Goal: Task Accomplishment & Management: Complete application form

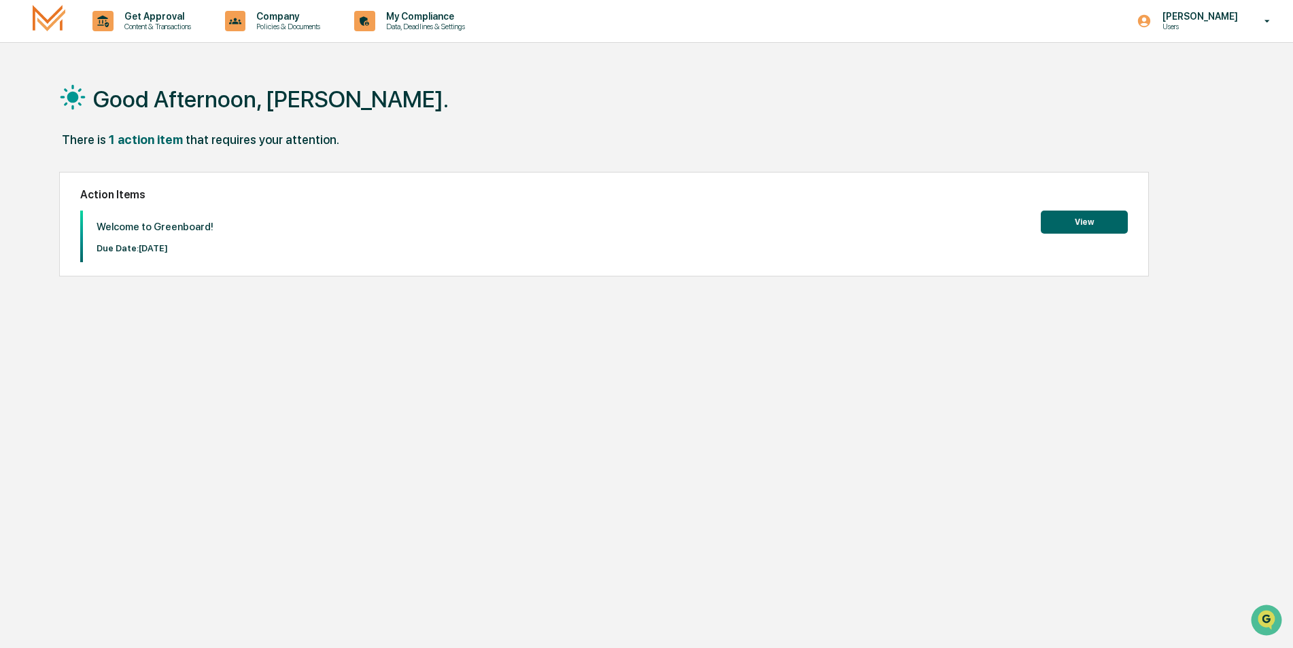
click at [1090, 221] on button "View" at bounding box center [1084, 222] width 87 height 23
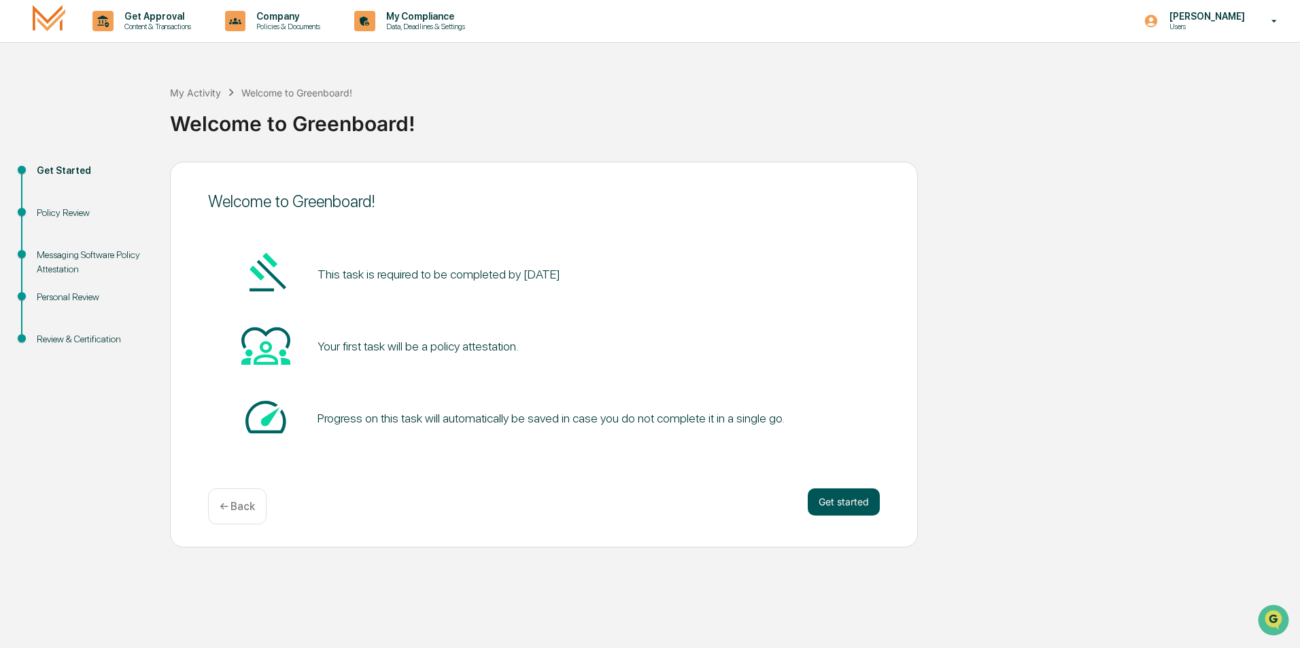
click at [852, 507] on button "Get started" at bounding box center [843, 502] width 72 height 27
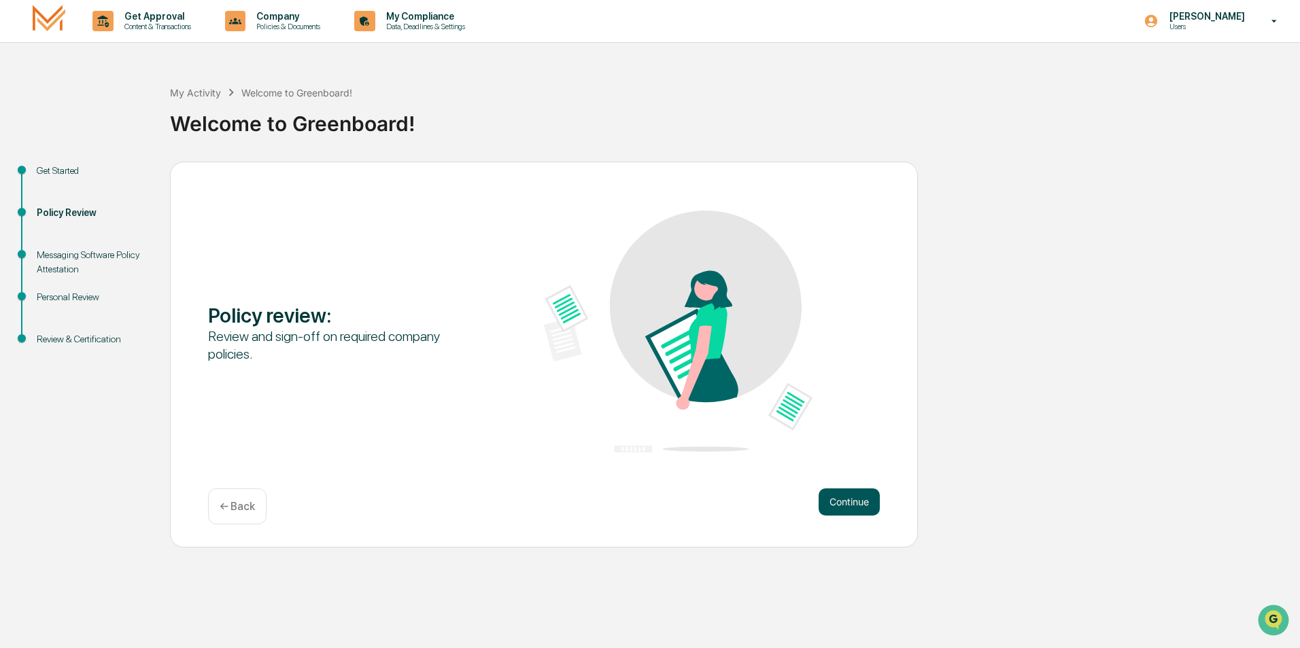
click at [845, 497] on button "Continue" at bounding box center [848, 502] width 61 height 27
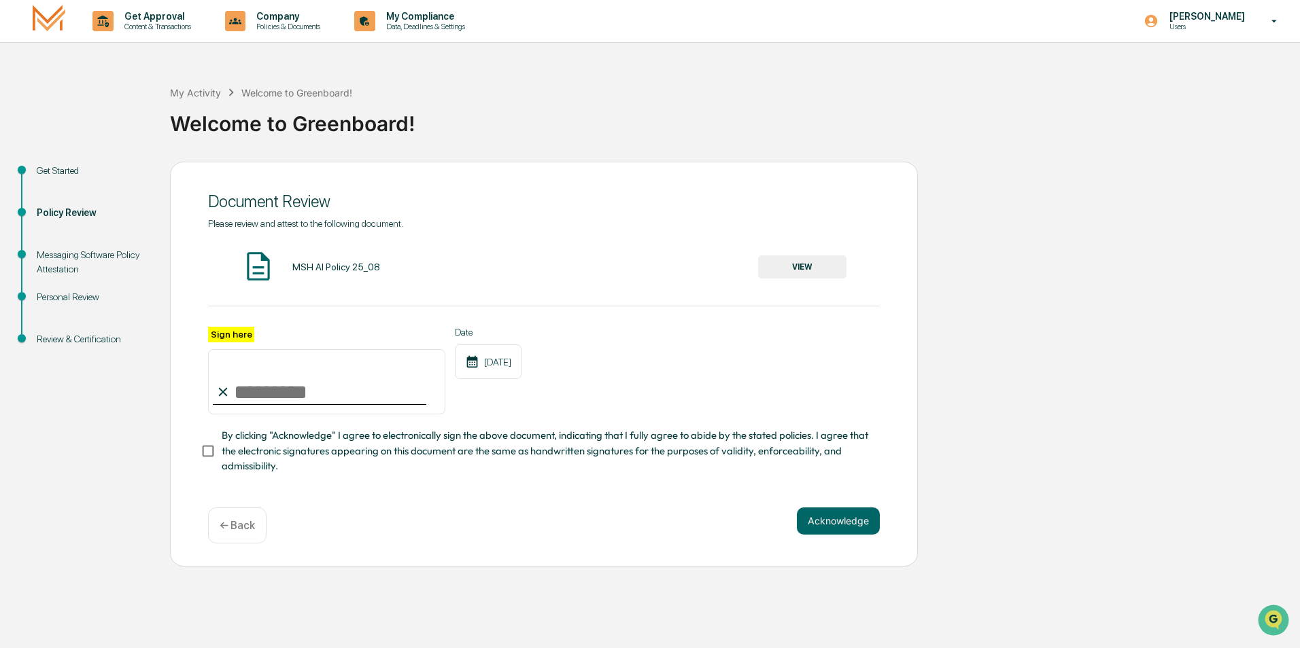
click at [247, 388] on input "Sign here" at bounding box center [326, 381] width 237 height 65
type input "**********"
click at [326, 266] on div "MSH AI Policy 25_08" at bounding box center [336, 267] width 88 height 11
click at [782, 258] on button "VIEW" at bounding box center [802, 267] width 88 height 23
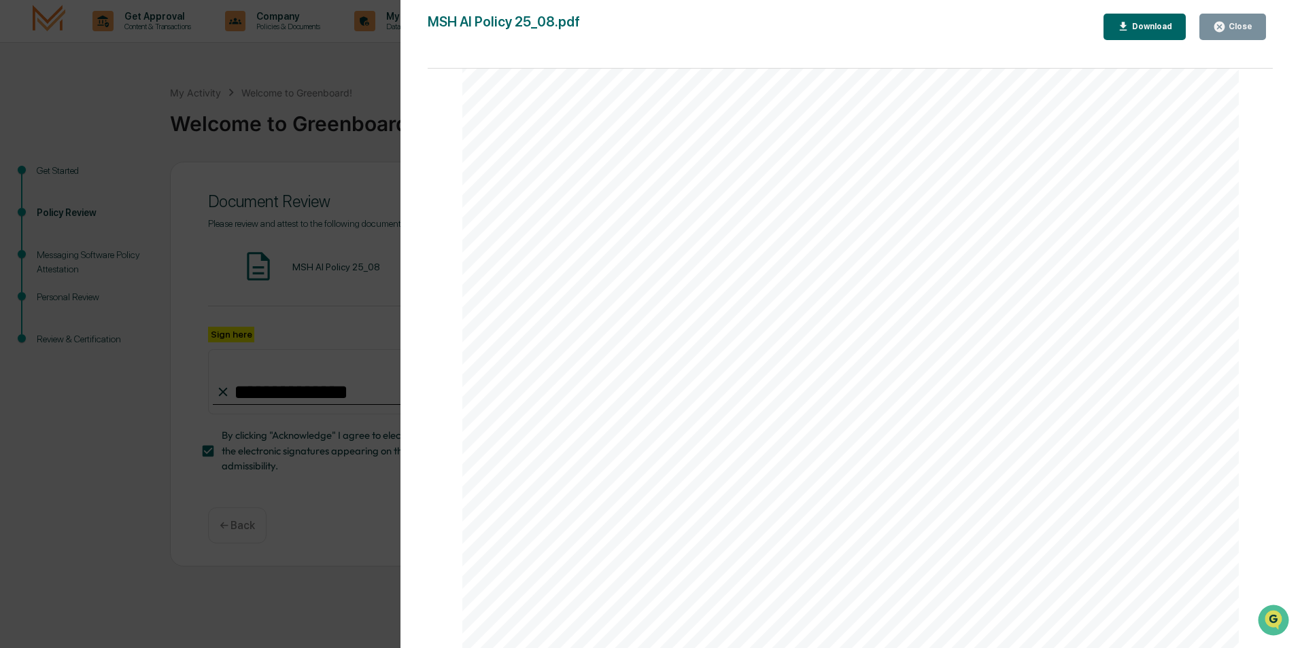
scroll to position [2555, 0]
click at [702, 504] on div "AI Policy Generative Artificial Intelligence M.S. Howells & Co., Member FINRA/S…" at bounding box center [850, 146] width 777 height 1005
click at [1001, 41] on div "MSH AI Policy 25_08.pdf Close Download Page 1/3 AI Policy Generative Artificial…" at bounding box center [850, 338] width 845 height 648
click at [674, 456] on div "AI Policy Generative Artificial Intelligence M.S. Howells & Co., Member FINRA/S…" at bounding box center [850, 146] width 777 height 1005
drag, startPoint x: 677, startPoint y: 473, endPoint x: 686, endPoint y: 448, distance: 26.7
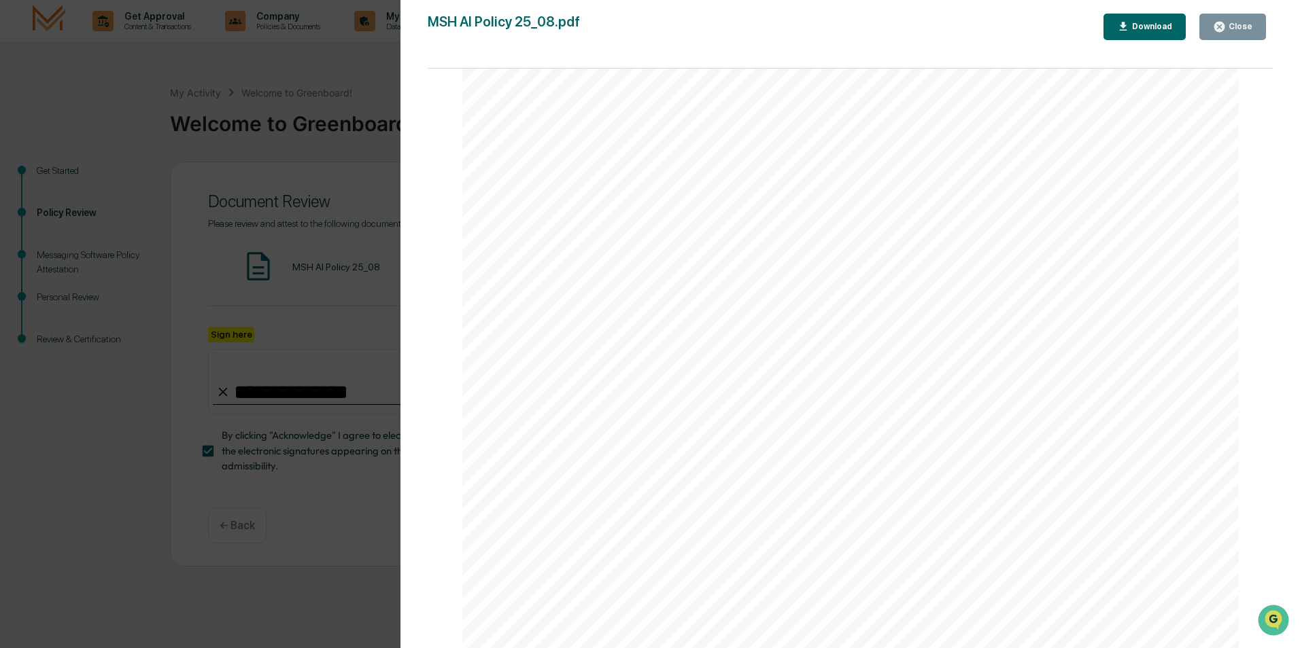
click at [678, 476] on div "AI Policy Generative Artificial Intelligence M.S. Howells & Co., Member FINRA/S…" at bounding box center [850, 146] width 777 height 1005
click at [1234, 26] on div "Close" at bounding box center [1239, 27] width 27 height 10
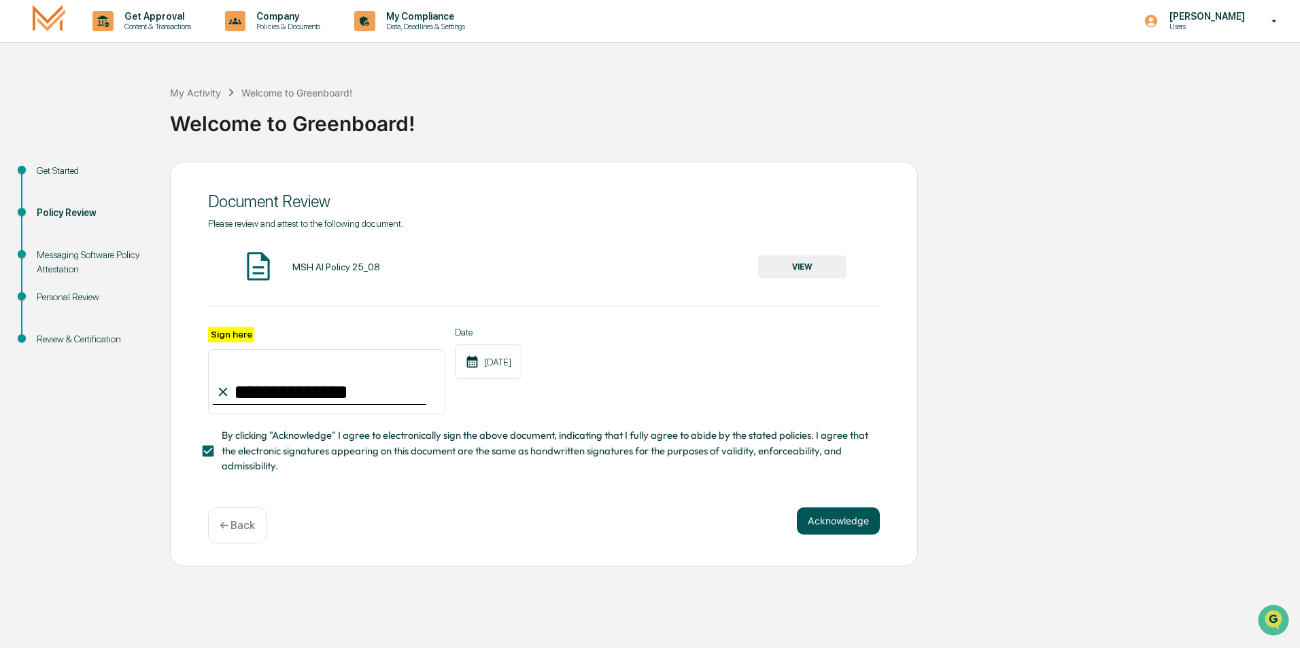
click at [845, 525] on button "Acknowledge" at bounding box center [838, 521] width 83 height 27
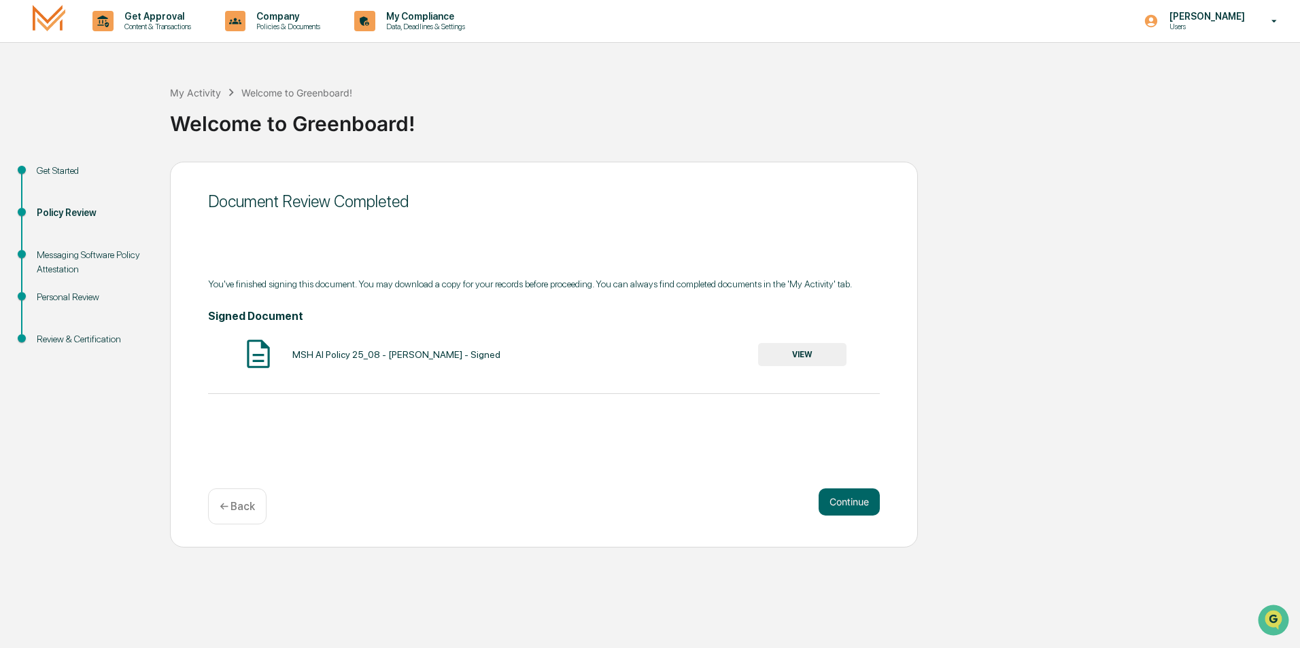
click at [785, 349] on button "VIEW" at bounding box center [802, 354] width 88 height 23
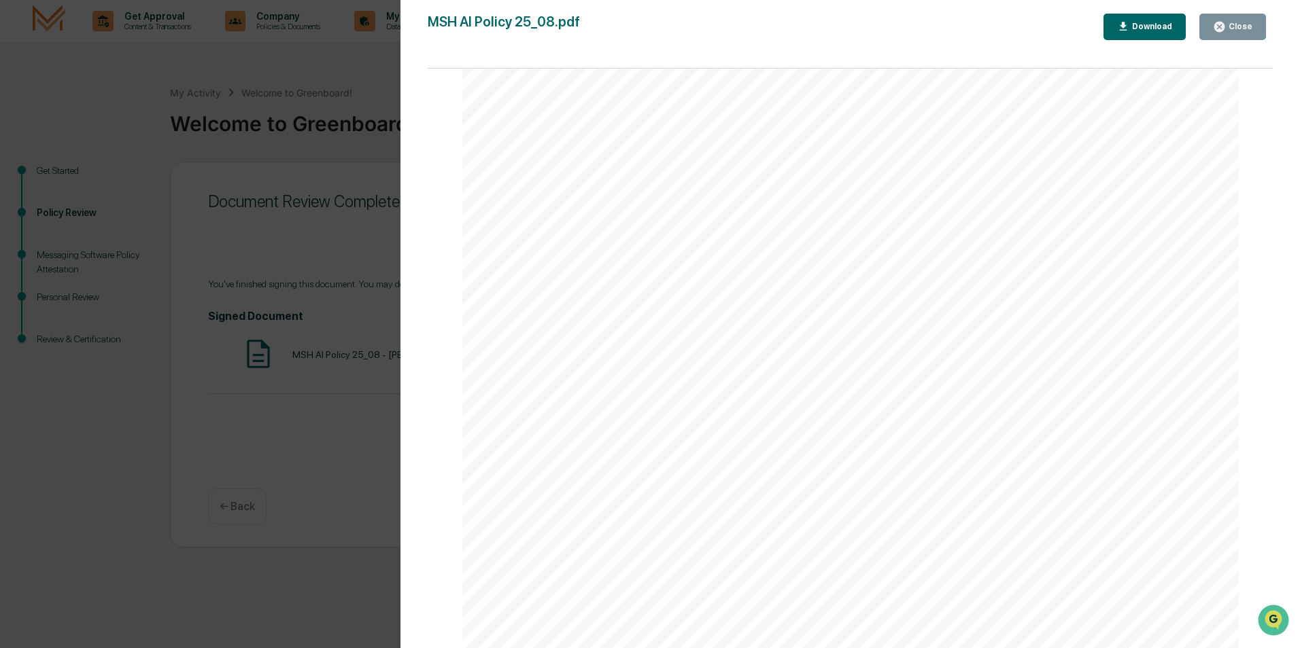
scroll to position [2379, 0]
click at [1241, 32] on div "Close" at bounding box center [1232, 26] width 39 height 13
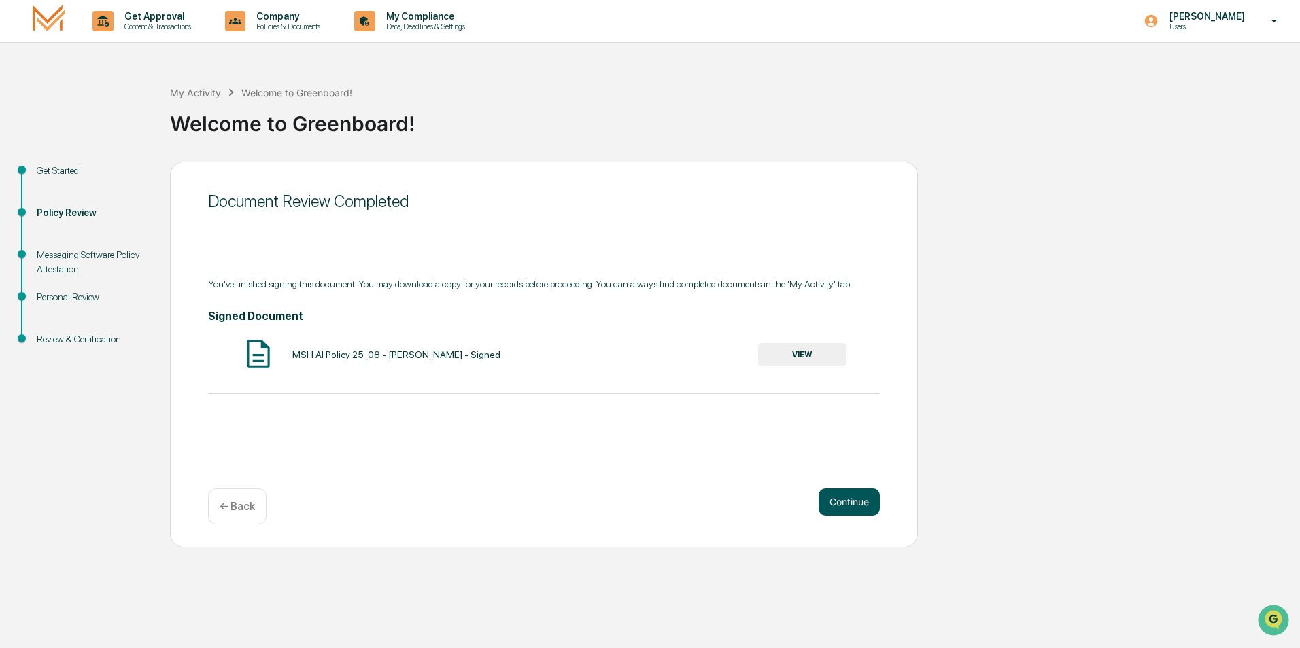
click at [850, 494] on button "Continue" at bounding box center [848, 502] width 61 height 27
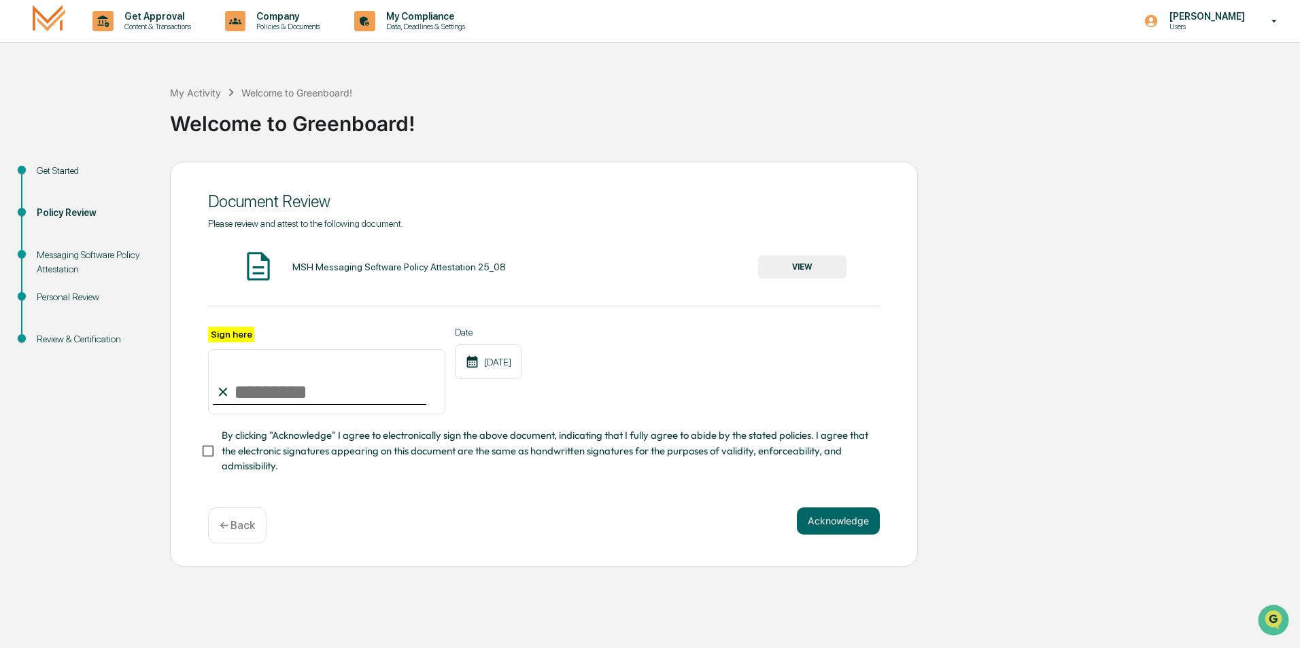
click at [245, 390] on input "Sign here" at bounding box center [326, 381] width 237 height 65
type input "**********"
click at [849, 529] on button "Acknowledge" at bounding box center [838, 521] width 83 height 27
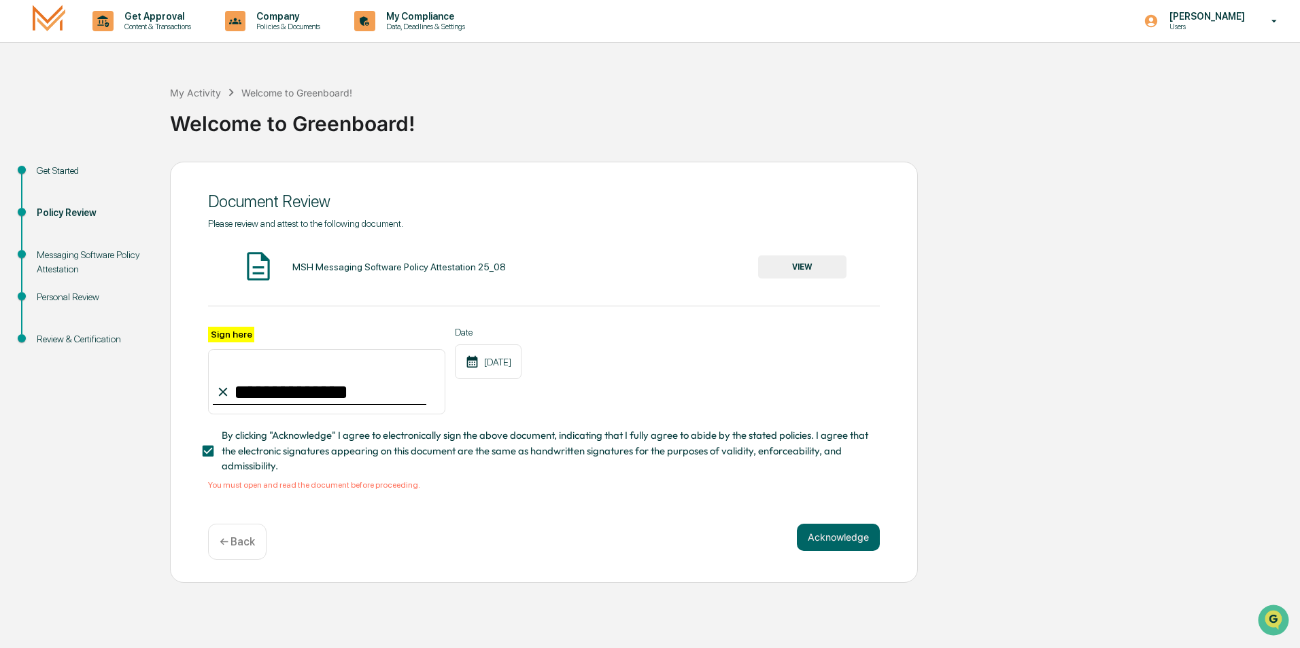
click at [370, 265] on div "MSH Messaging Software Policy Attestation 25_08" at bounding box center [398, 267] width 213 height 11
click at [782, 258] on button "VIEW" at bounding box center [802, 267] width 88 height 23
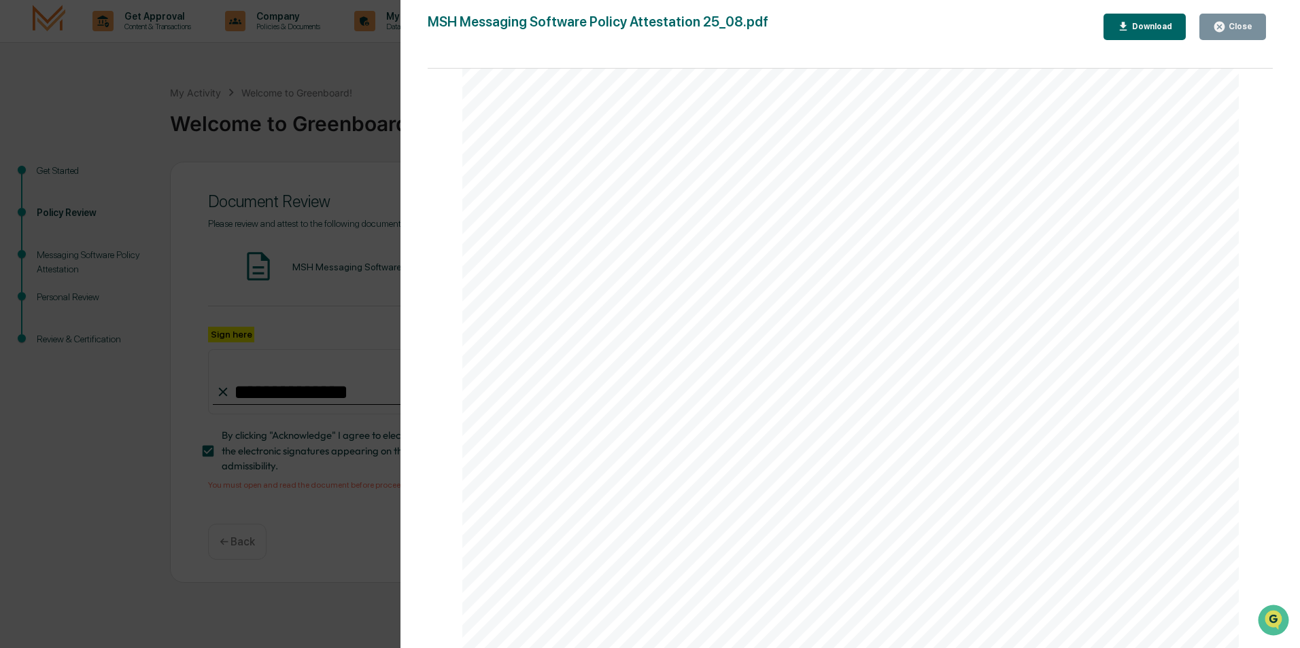
scroll to position [2555, 0]
click at [1246, 21] on div "Close" at bounding box center [1232, 26] width 39 height 13
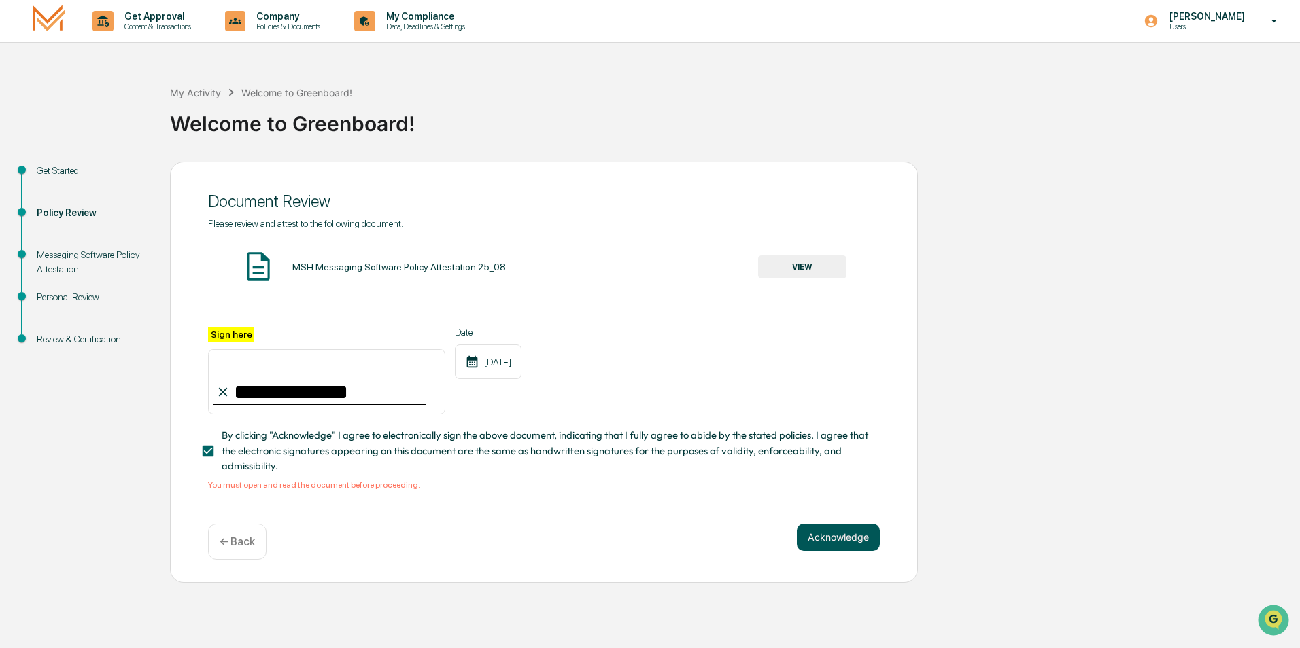
click at [849, 537] on button "Acknowledge" at bounding box center [838, 537] width 83 height 27
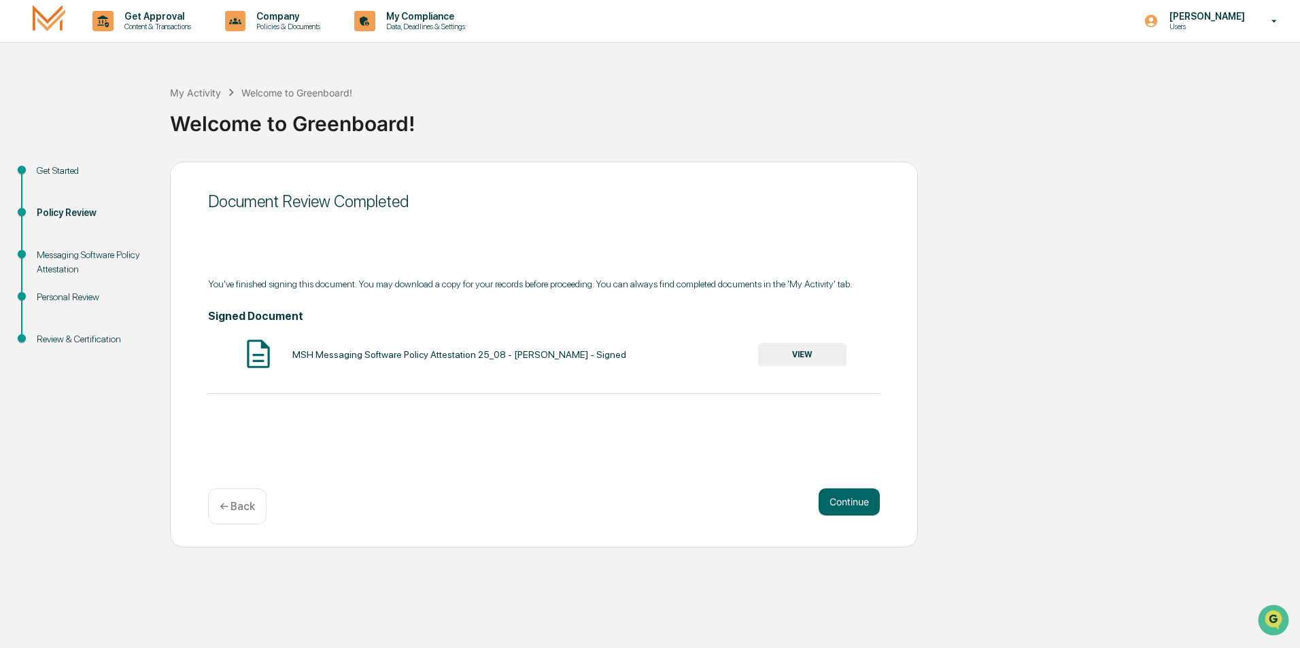
click at [812, 356] on button "VIEW" at bounding box center [802, 354] width 88 height 23
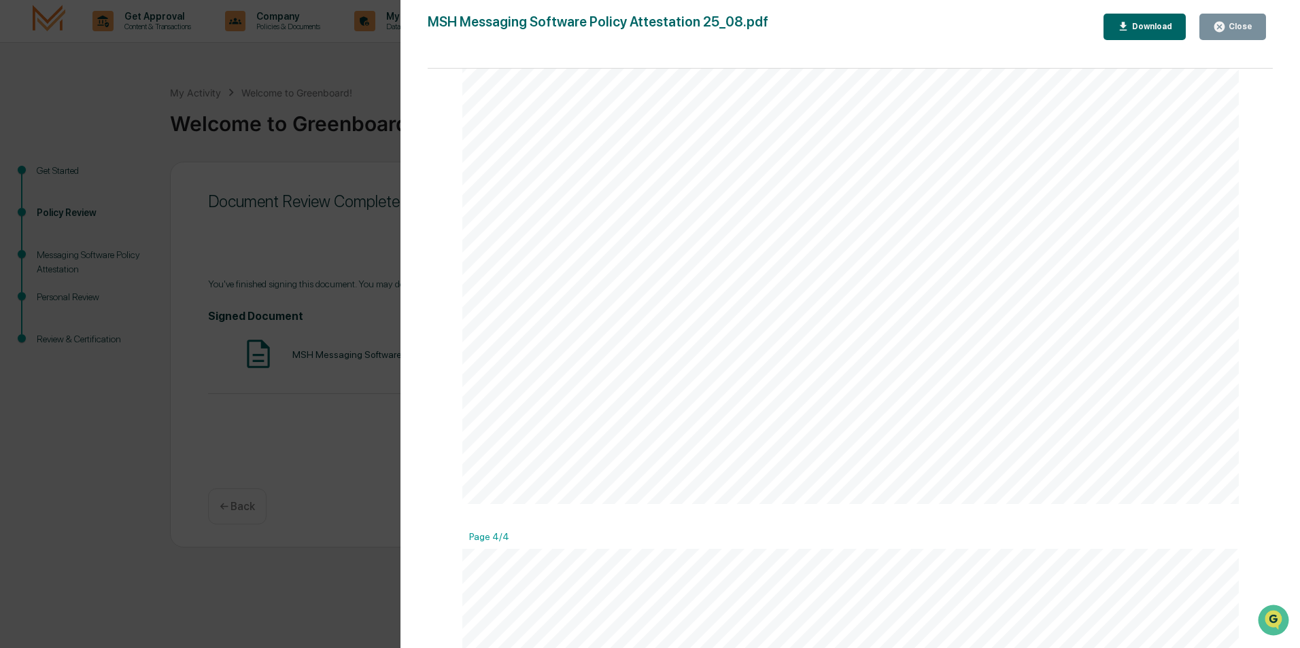
scroll to position [2719, 0]
click at [1243, 26] on div "Close" at bounding box center [1239, 27] width 27 height 10
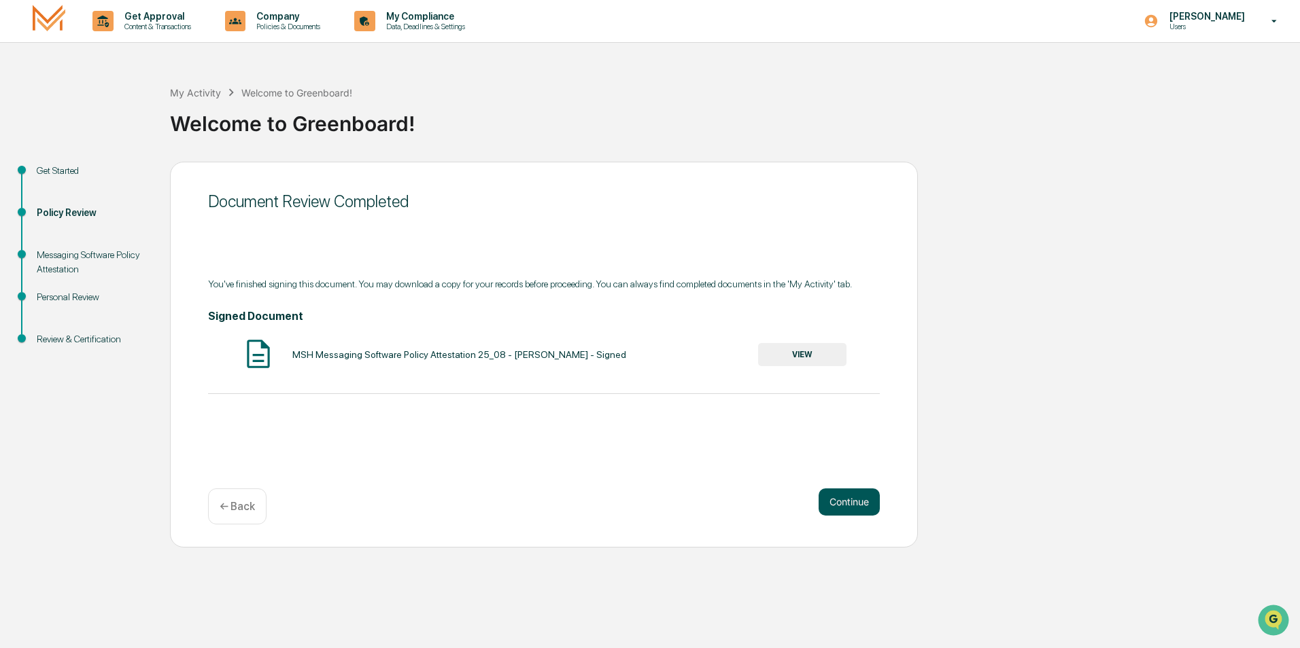
click at [841, 508] on button "Continue" at bounding box center [848, 502] width 61 height 27
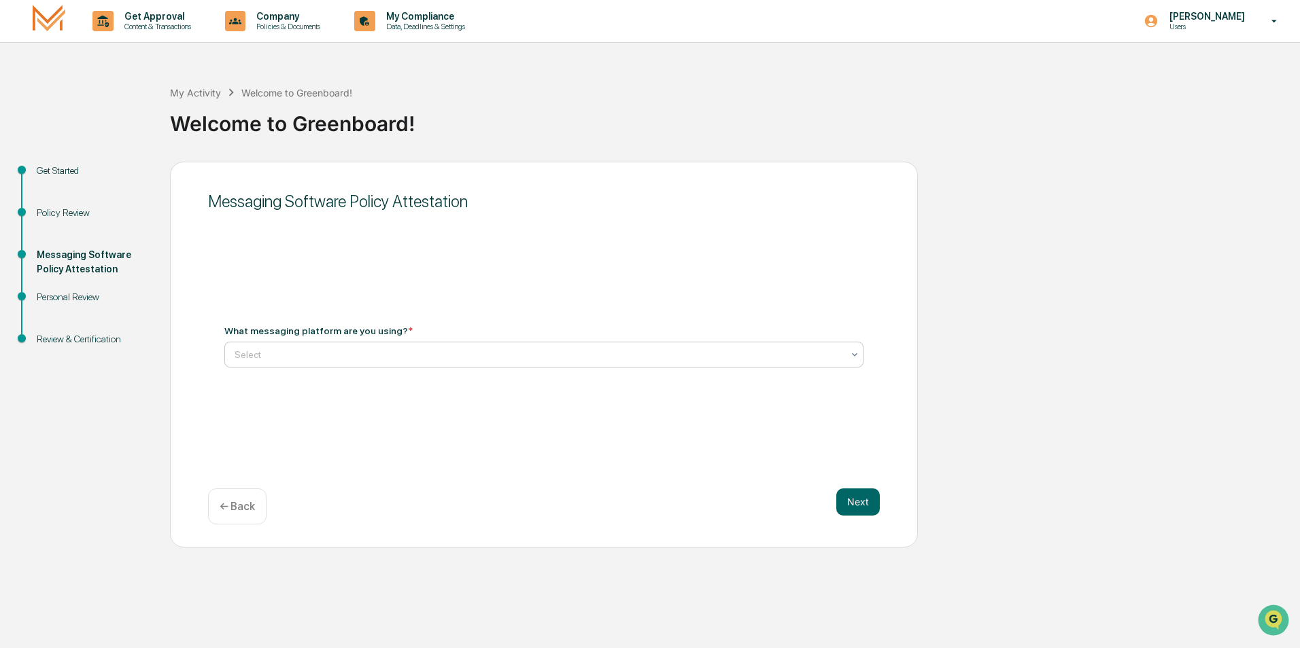
click at [366, 356] on div at bounding box center [539, 355] width 608 height 14
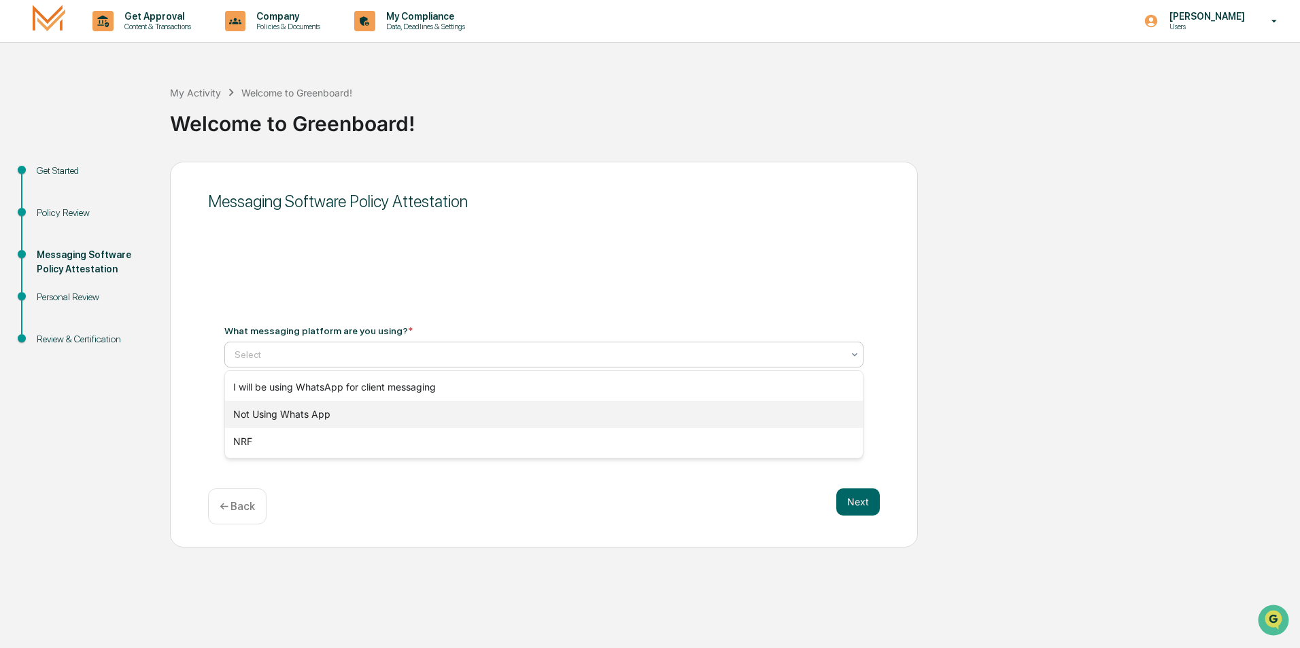
click at [302, 415] on div "Not Using Whats App" at bounding box center [544, 414] width 638 height 27
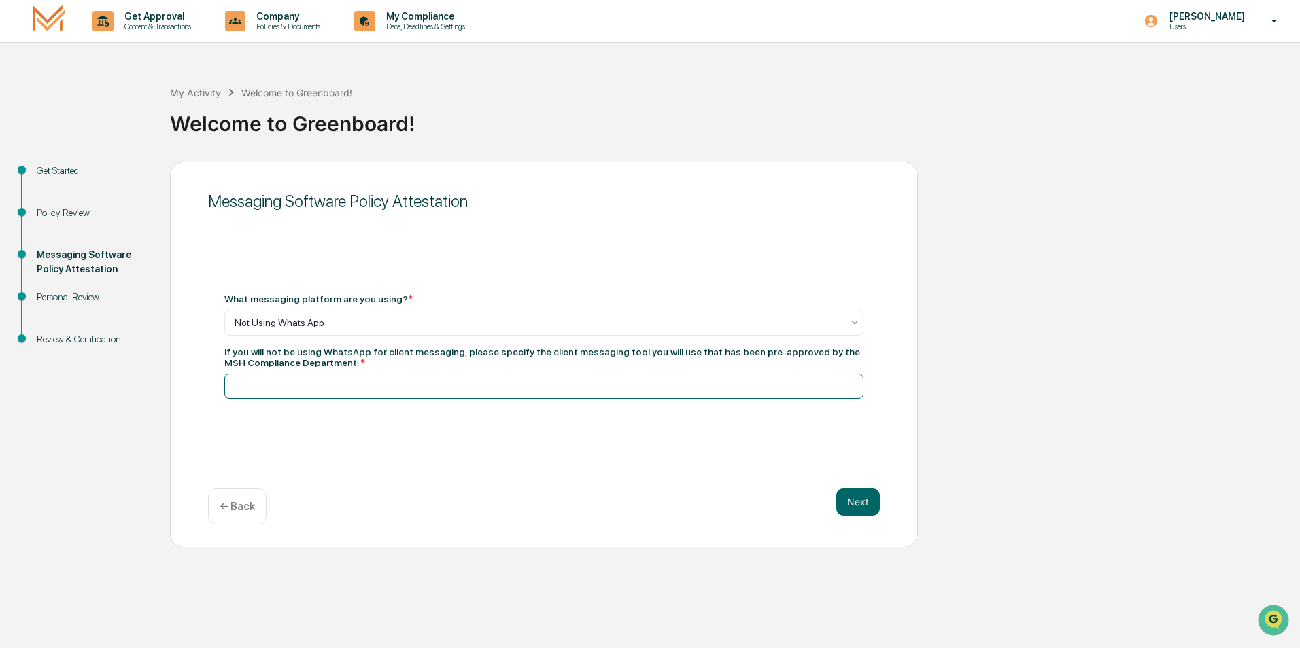
click at [414, 388] on input at bounding box center [543, 386] width 639 height 25
click at [330, 328] on div at bounding box center [539, 323] width 608 height 14
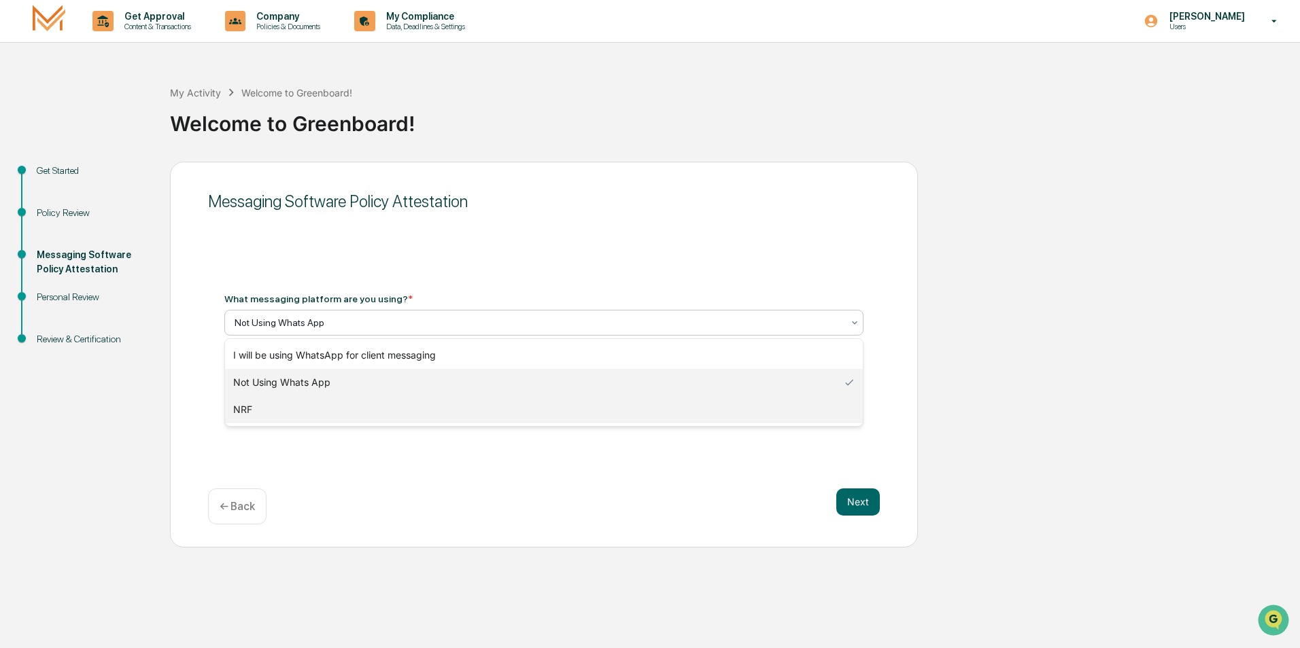
click at [262, 411] on div "NRF" at bounding box center [544, 409] width 638 height 27
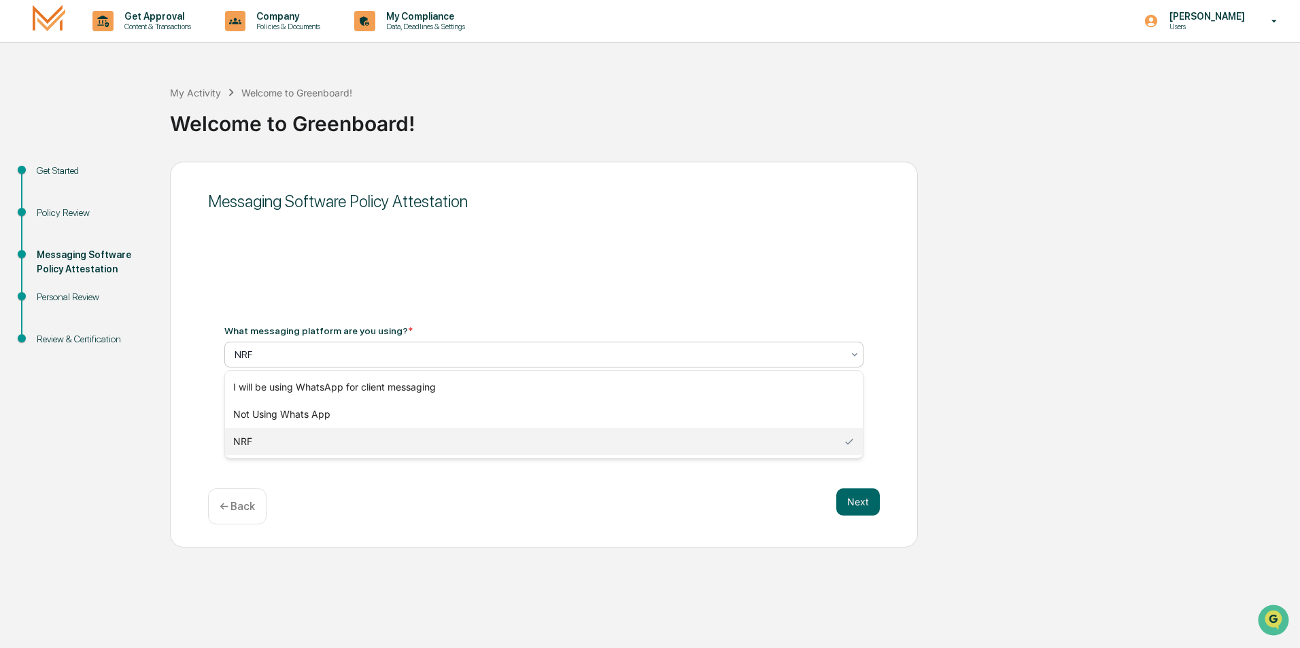
click at [258, 355] on div at bounding box center [539, 355] width 608 height 14
click at [282, 407] on div "Not Using Whats App" at bounding box center [544, 414] width 638 height 27
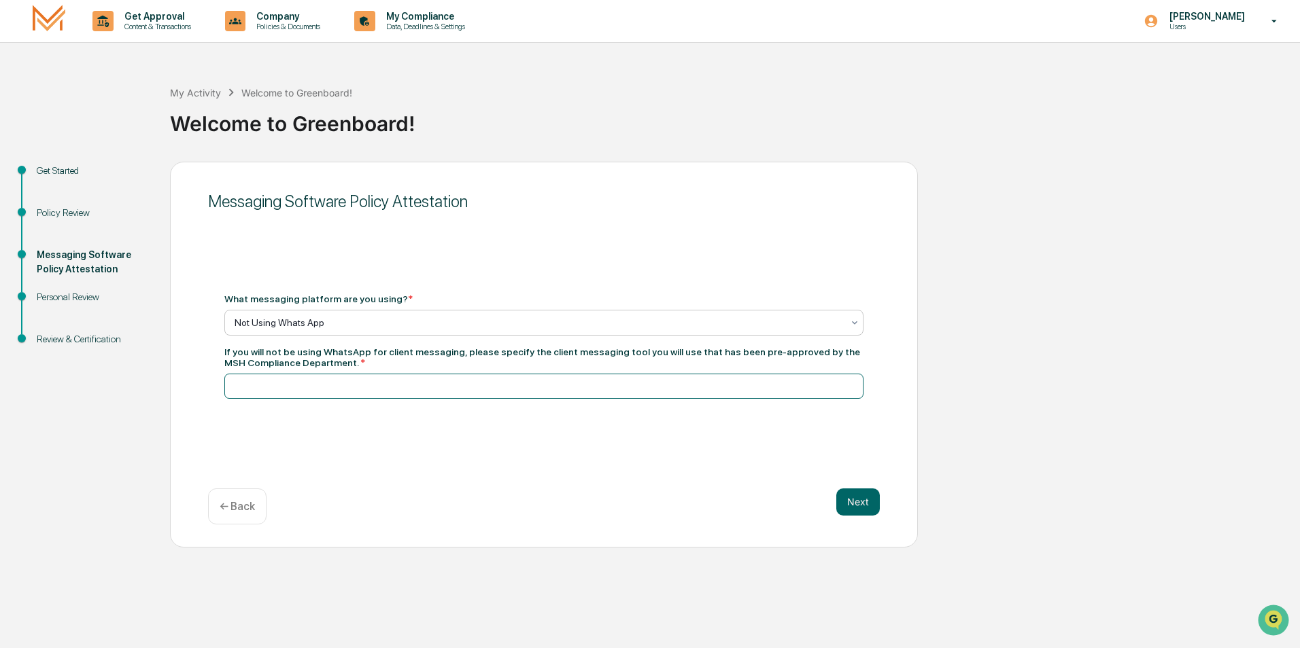
click at [296, 397] on input at bounding box center [543, 386] width 639 height 25
type input "****"
click at [442, 429] on div "Messaging Software Policy Attestation What messaging platform are you using? * …" at bounding box center [544, 355] width 748 height 386
click at [905, 519] on div "Messaging Software Policy Attestation What messaging platform are you using? * …" at bounding box center [544, 355] width 748 height 386
click at [821, 492] on div "Next ← Back" at bounding box center [544, 507] width 672 height 36
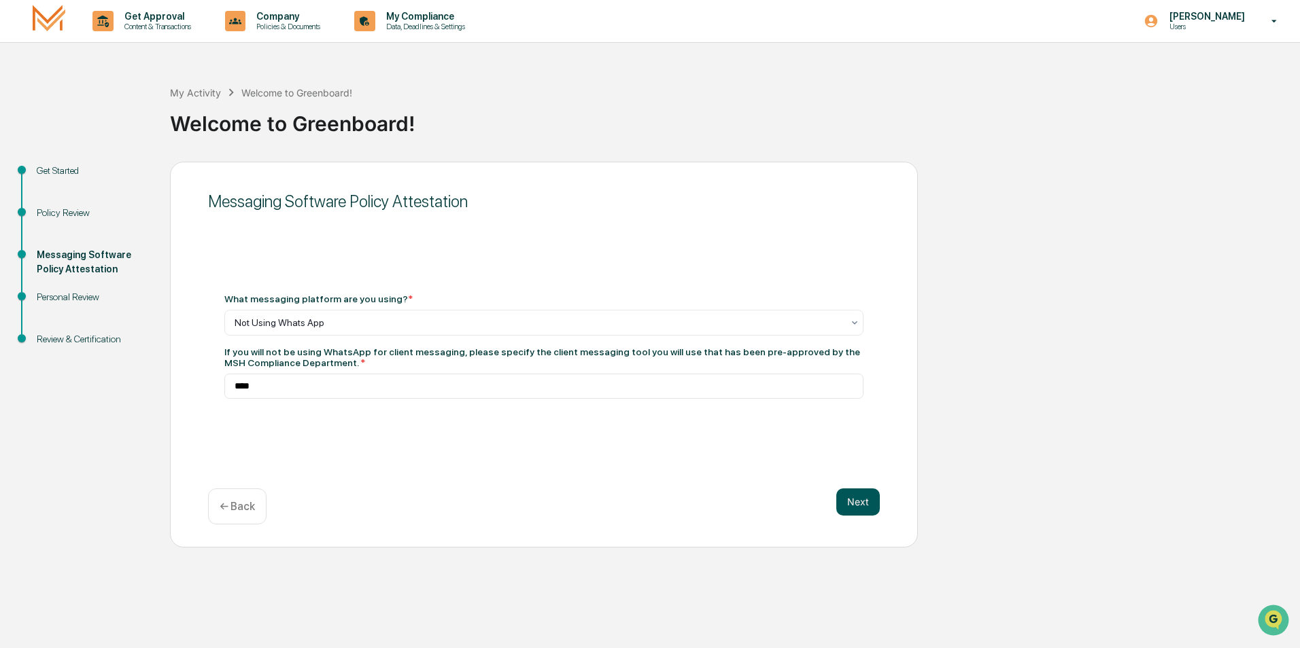
click at [864, 505] on button "Next" at bounding box center [858, 502] width 44 height 27
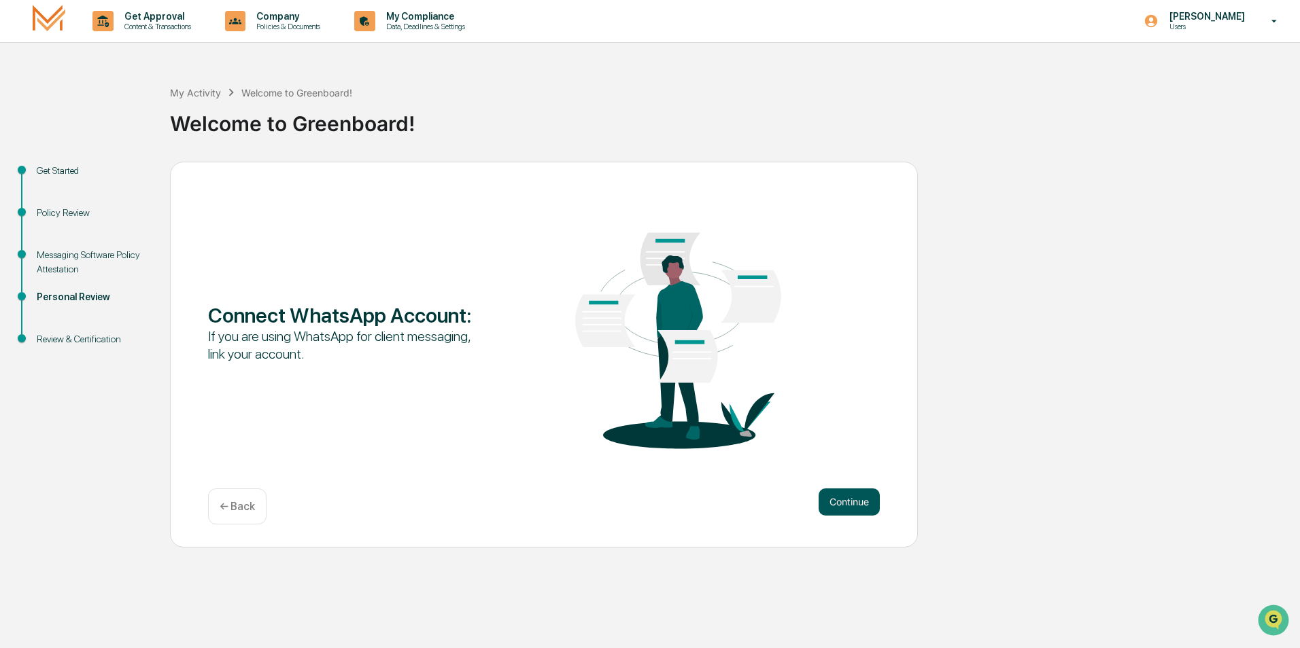
click at [869, 502] on button "Continue" at bounding box center [848, 502] width 61 height 27
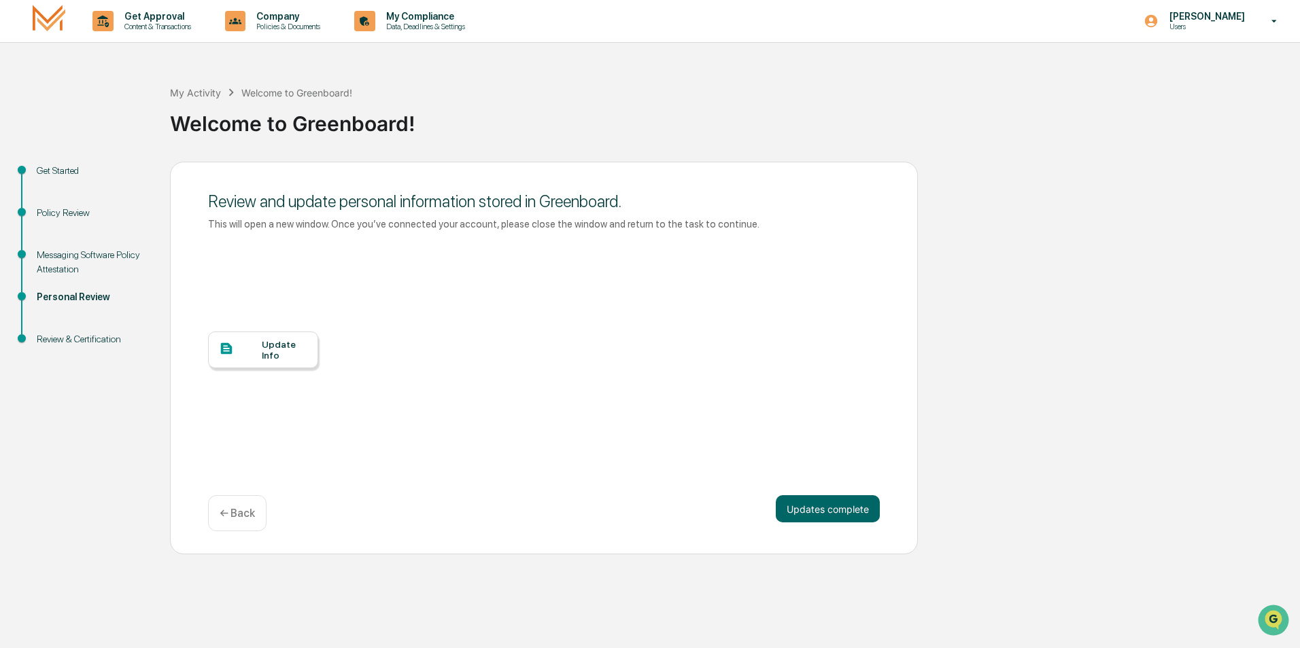
click at [268, 347] on div "Update Info" at bounding box center [285, 350] width 46 height 22
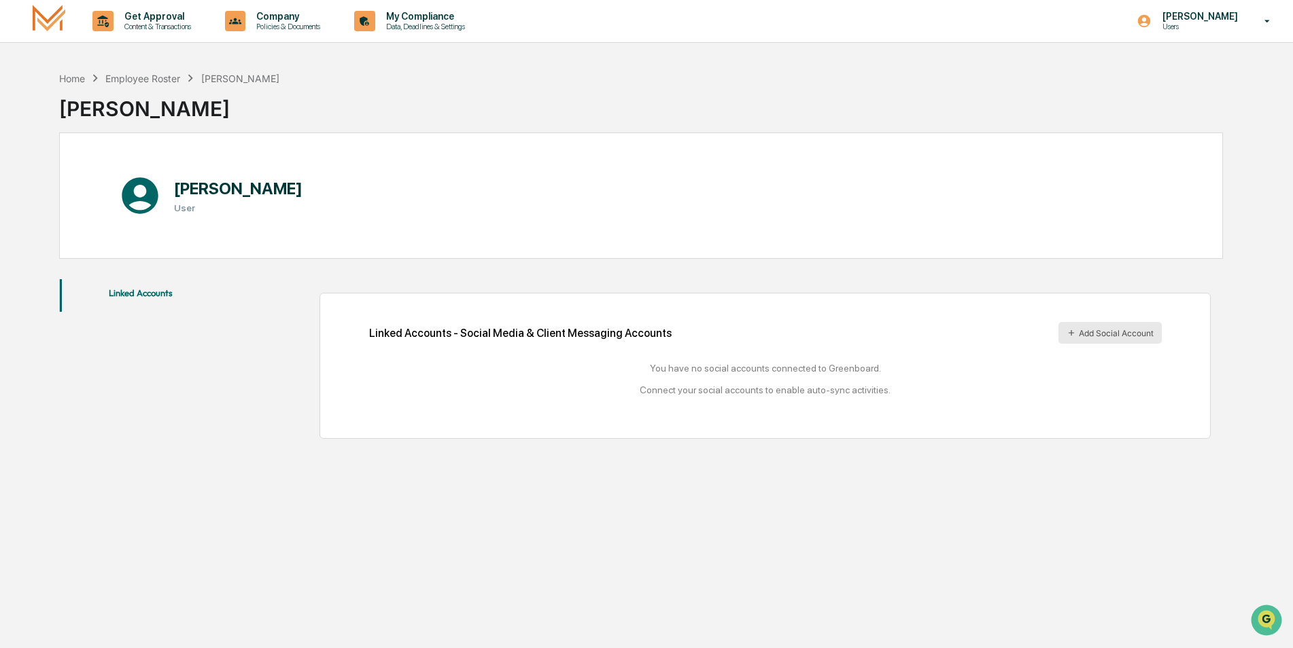
click at [1105, 336] on button "Add Social Account" at bounding box center [1109, 333] width 103 height 22
